Goal: Transaction & Acquisition: Purchase product/service

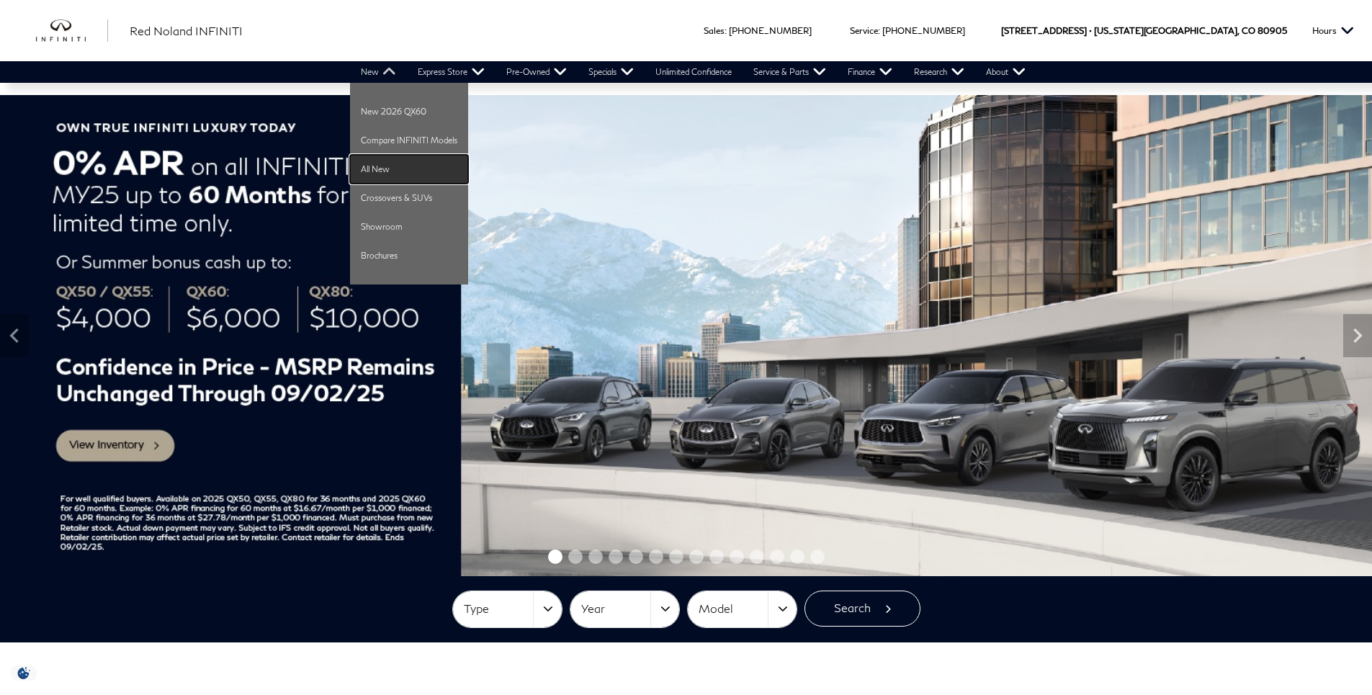
click at [404, 168] on link "All New" at bounding box center [409, 169] width 118 height 29
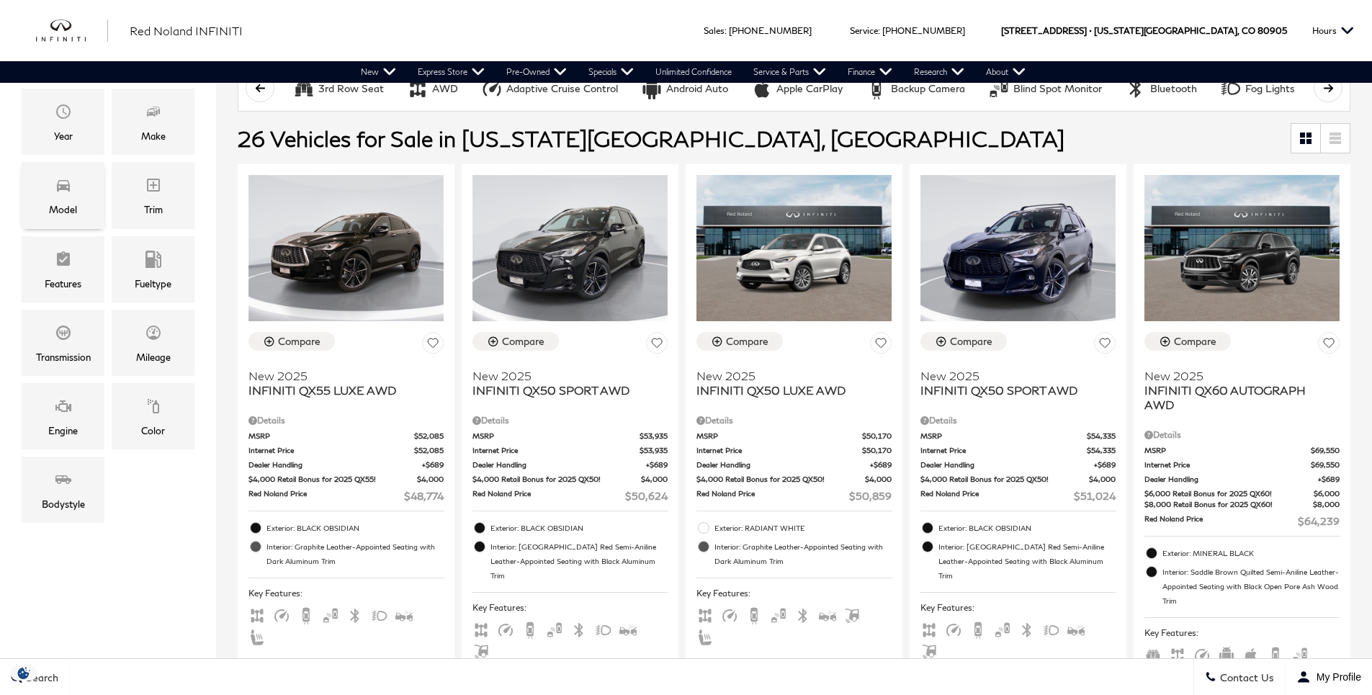
click at [74, 193] on div "Model" at bounding box center [63, 195] width 83 height 66
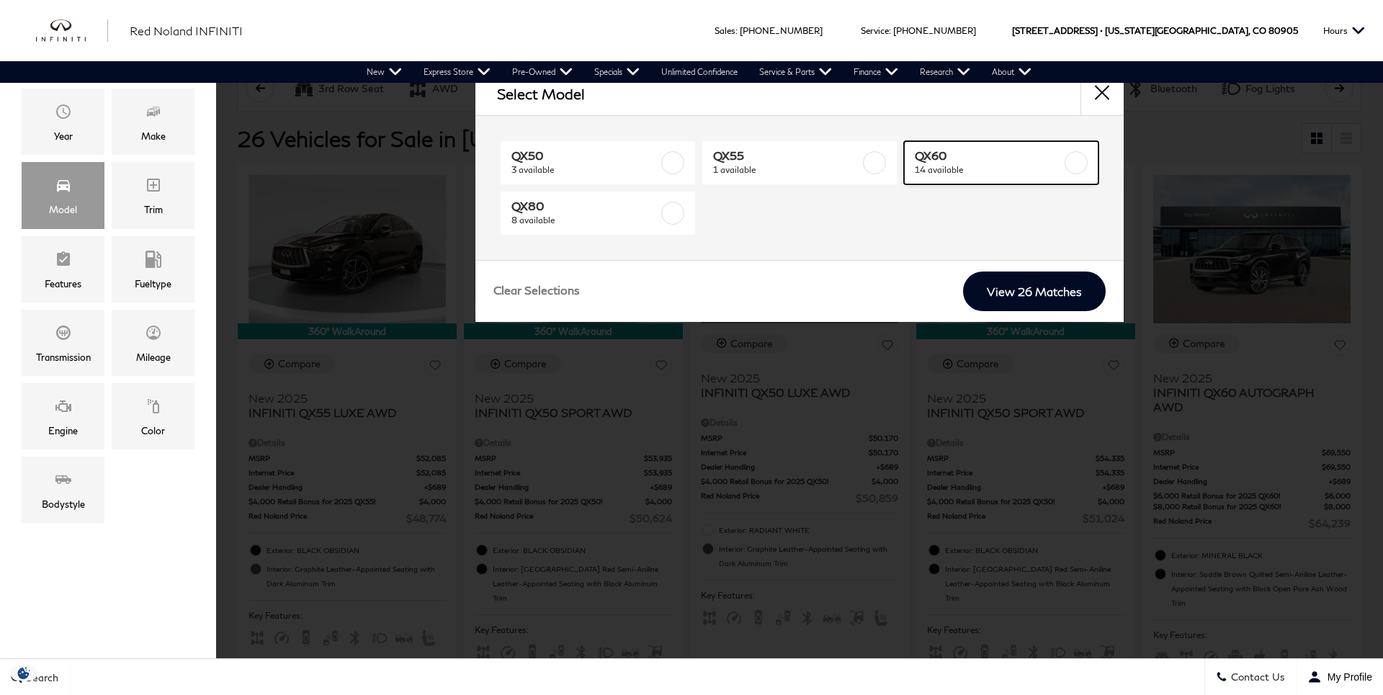
click at [1054, 161] on span "QX60" at bounding box center [988, 155] width 147 height 14
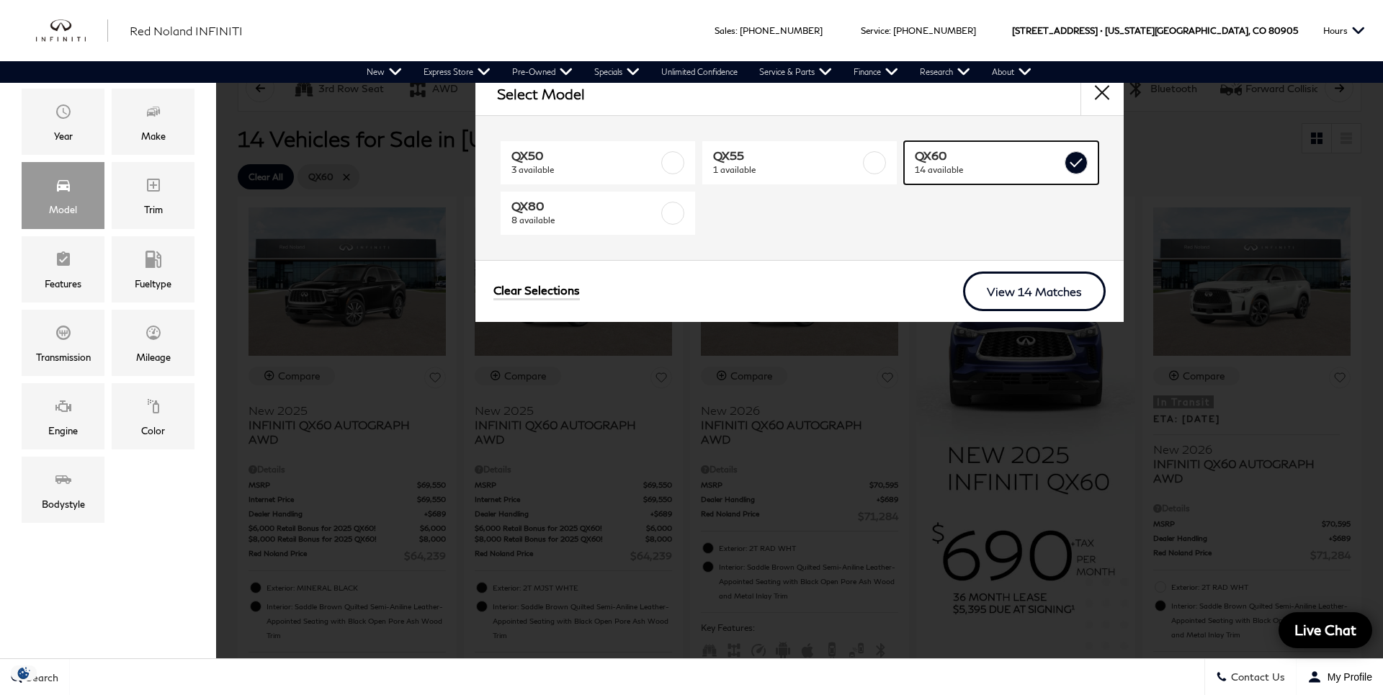
type input "$64,239"
type input "$71,284"
checkbox input "true"
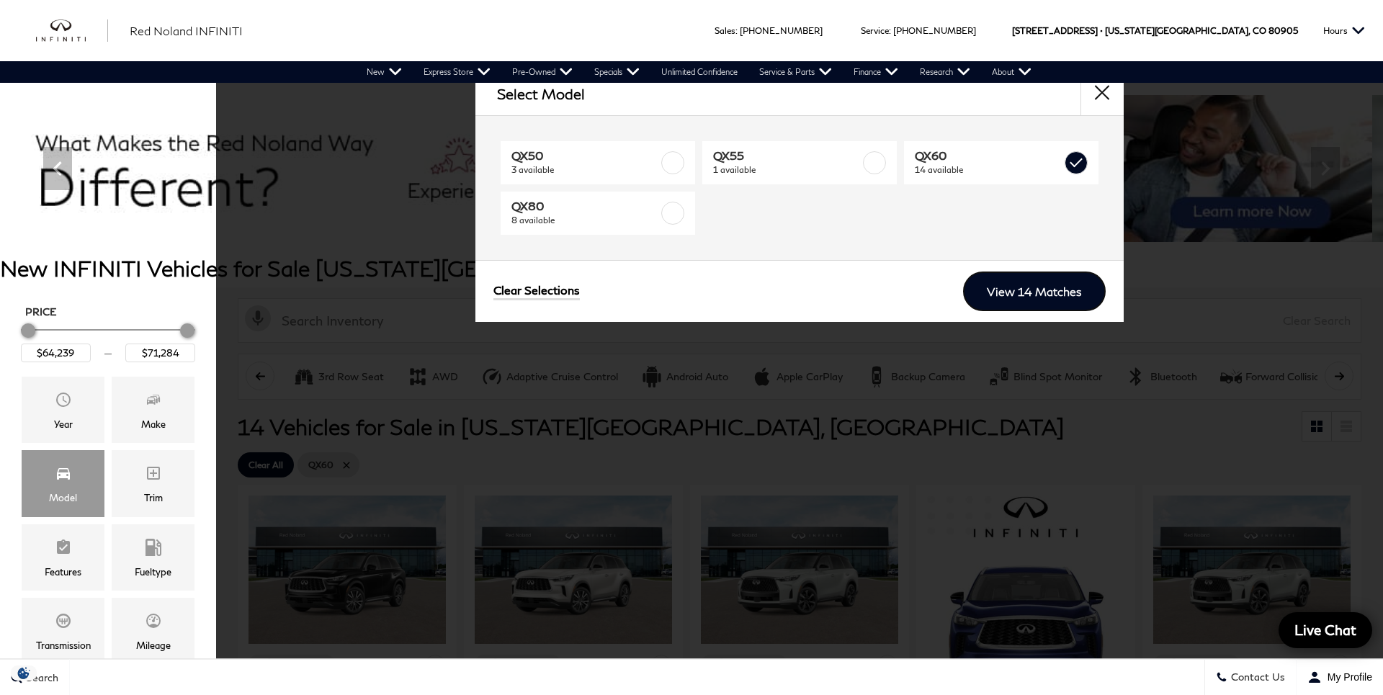
click at [1062, 290] on link "View 14 Matches" at bounding box center [1034, 292] width 143 height 40
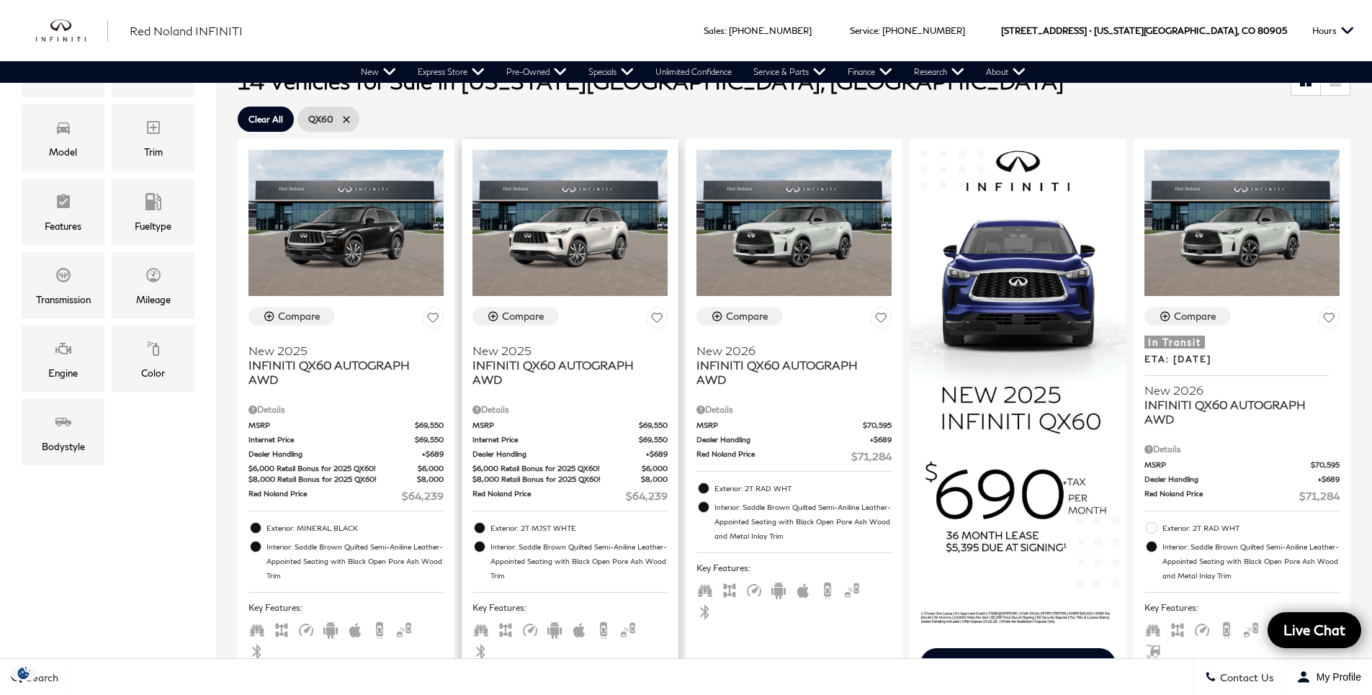
scroll to position [360, 0]
